Goal: Information Seeking & Learning: Learn about a topic

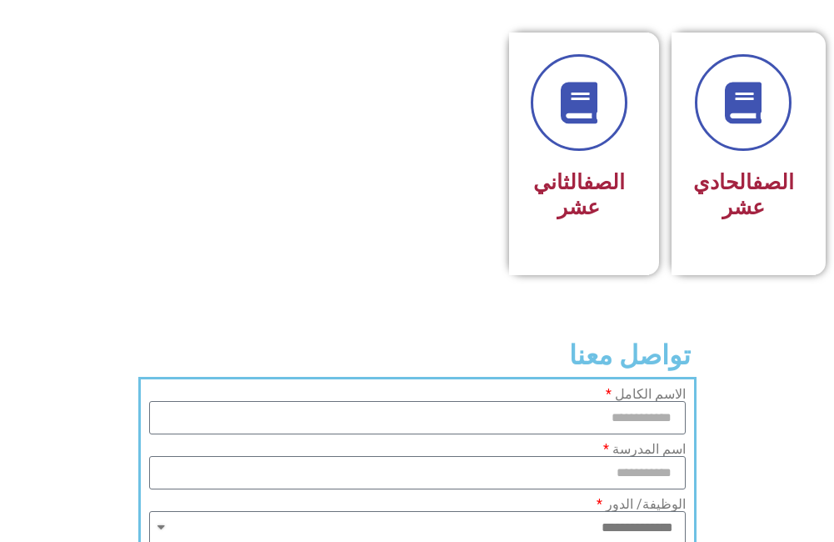
scroll to position [1083, 0]
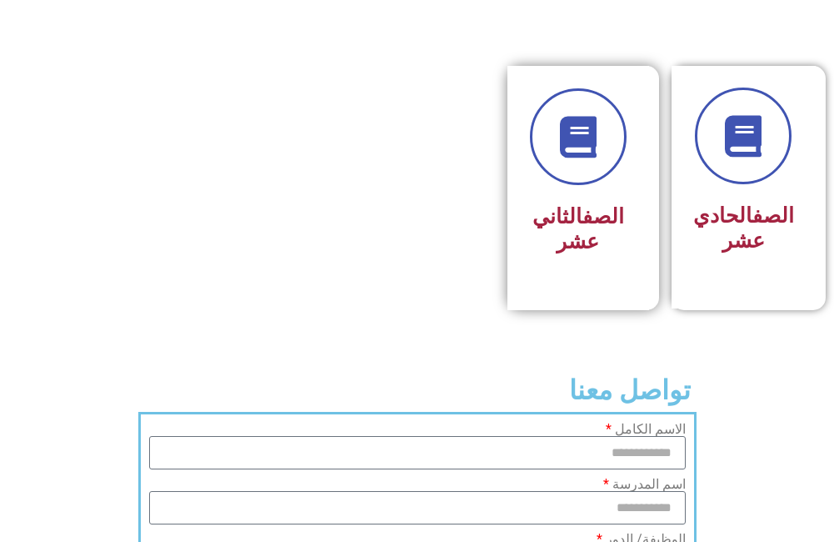
click at [566, 233] on h3 "الصف الثاني عشر" at bounding box center [578, 229] width 97 height 50
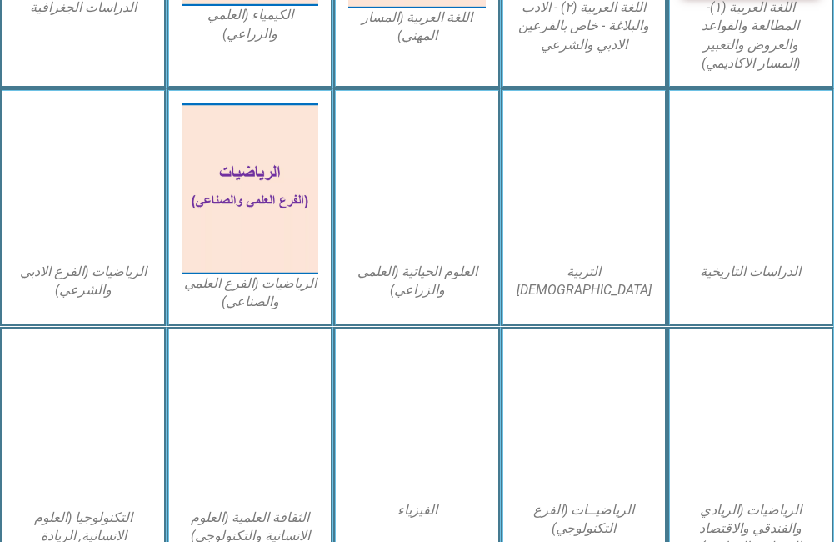
scroll to position [333, 0]
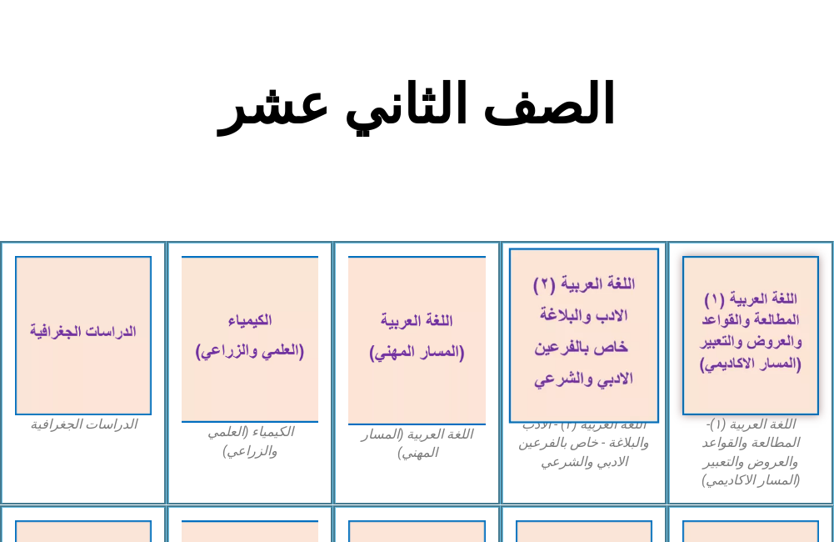
click at [552, 310] on img at bounding box center [583, 335] width 151 height 175
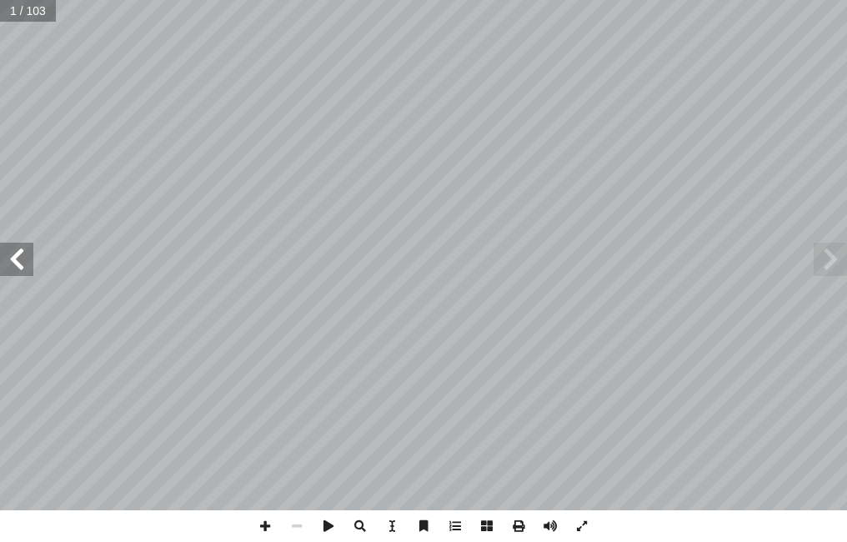
click at [22, 268] on span at bounding box center [16, 259] width 33 height 33
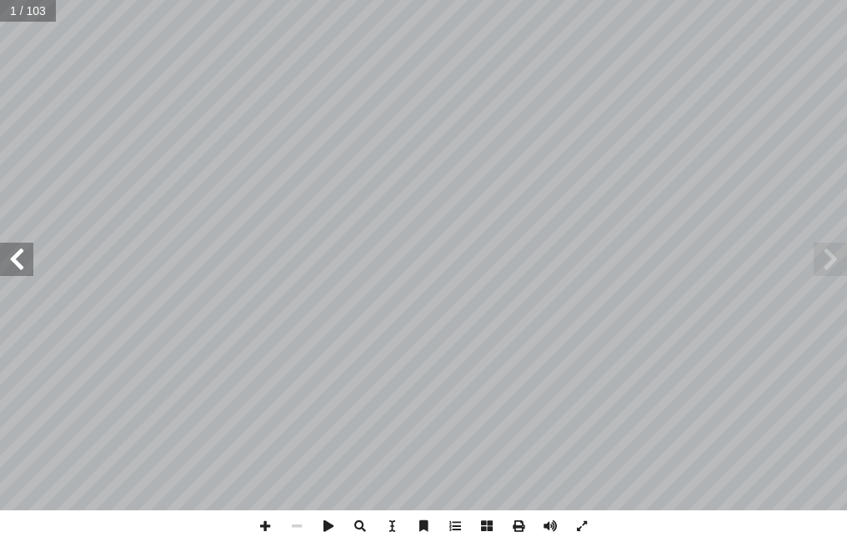
click at [22, 268] on span at bounding box center [16, 259] width 33 height 33
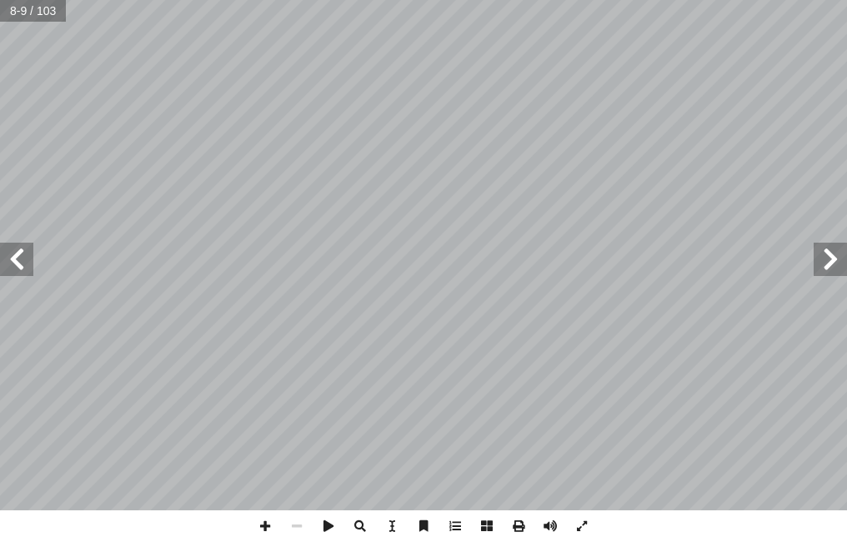
click at [22, 268] on span at bounding box center [16, 259] width 33 height 33
click at [266, 533] on span at bounding box center [265, 526] width 32 height 32
